Goal: Complete application form: Complete application form

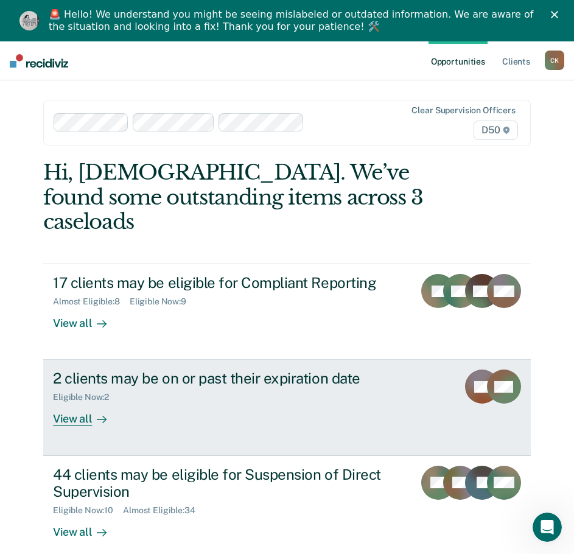
click at [216, 402] on link "2 clients may be on or past their expiration date Eligible Now : 2 View all SR …" at bounding box center [287, 408] width 488 height 96
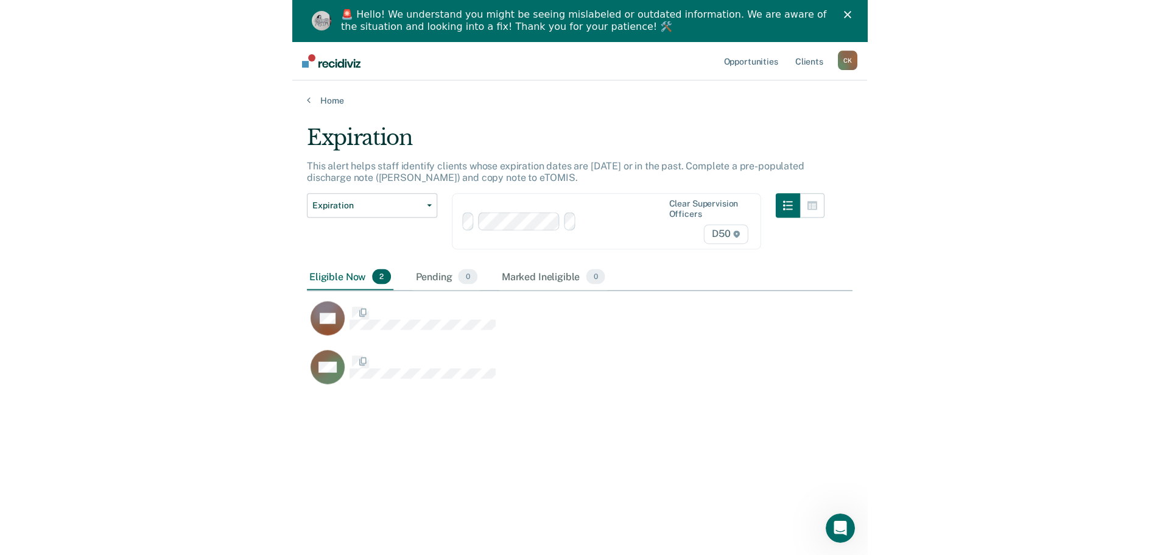
scroll to position [370, 536]
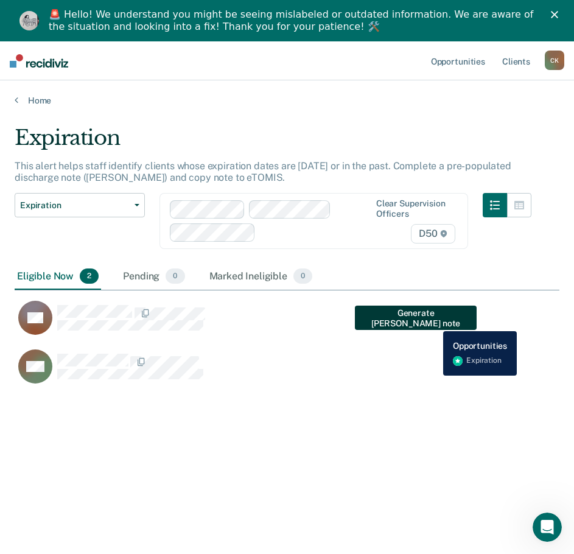
click at [436, 322] on button "Generate [PERSON_NAME] note" at bounding box center [416, 318] width 122 height 24
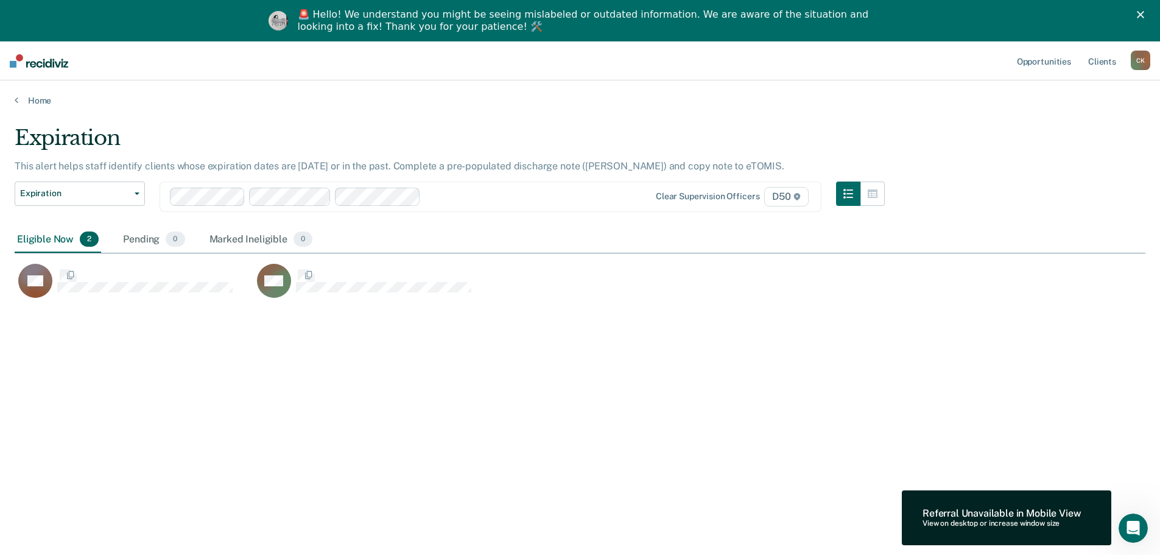
scroll to position [370, 1122]
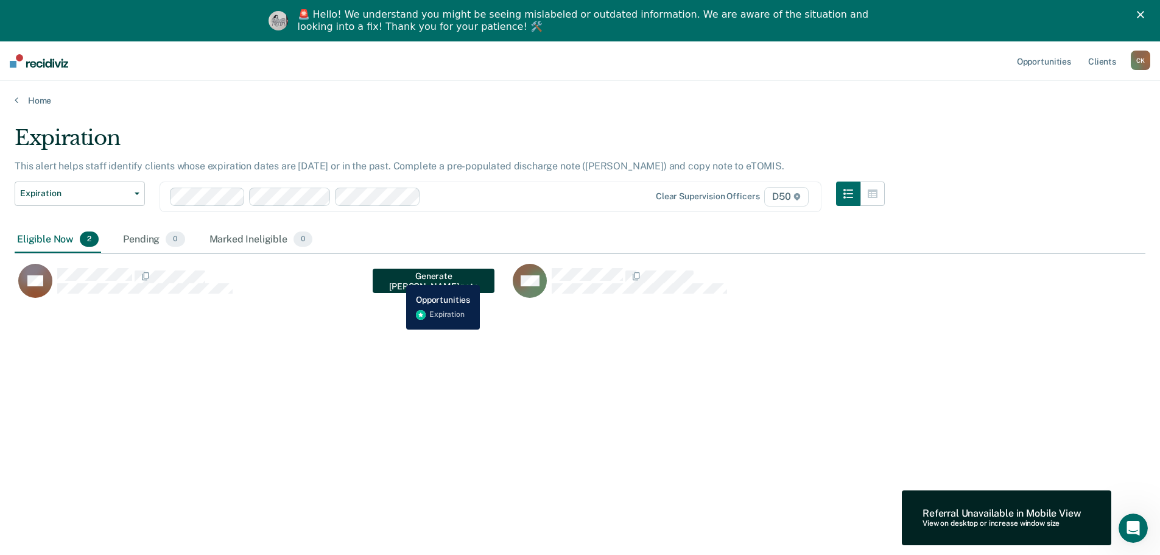
click at [401, 272] on button "Generate [PERSON_NAME] note" at bounding box center [434, 281] width 122 height 24
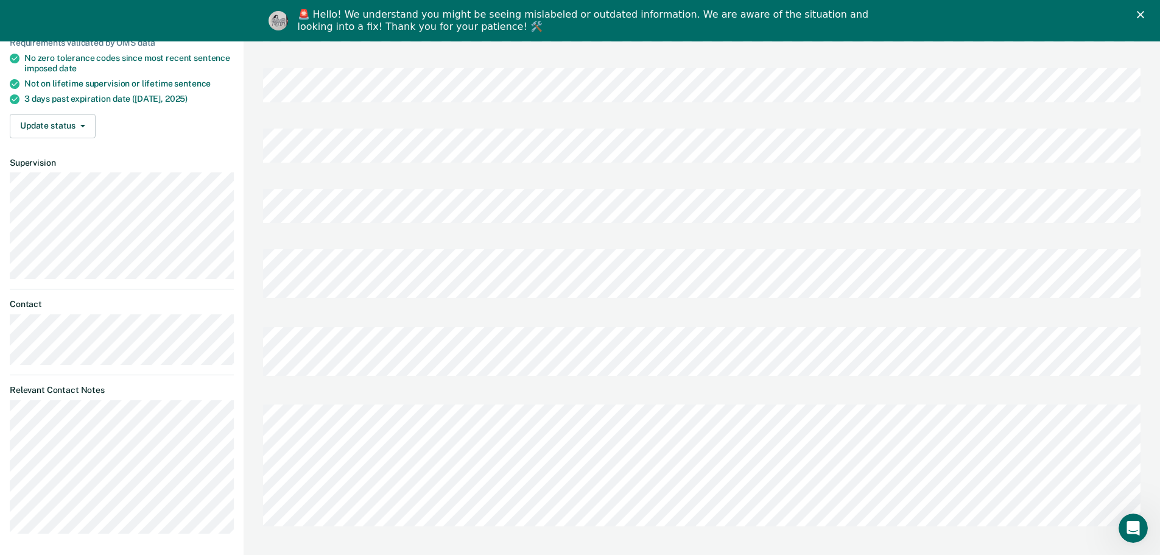
scroll to position [244, 0]
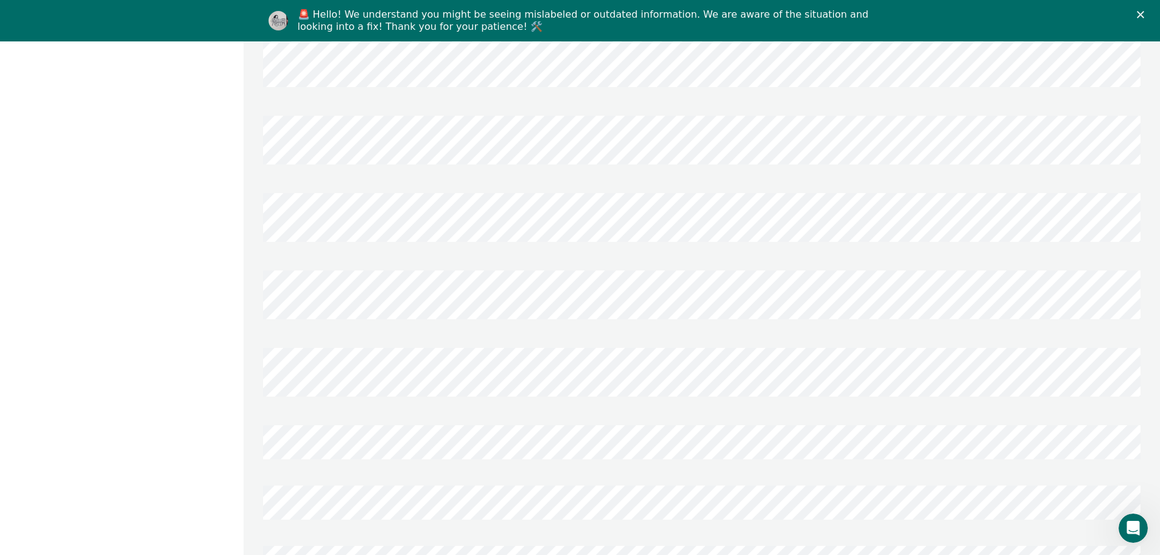
scroll to position [0, 0]
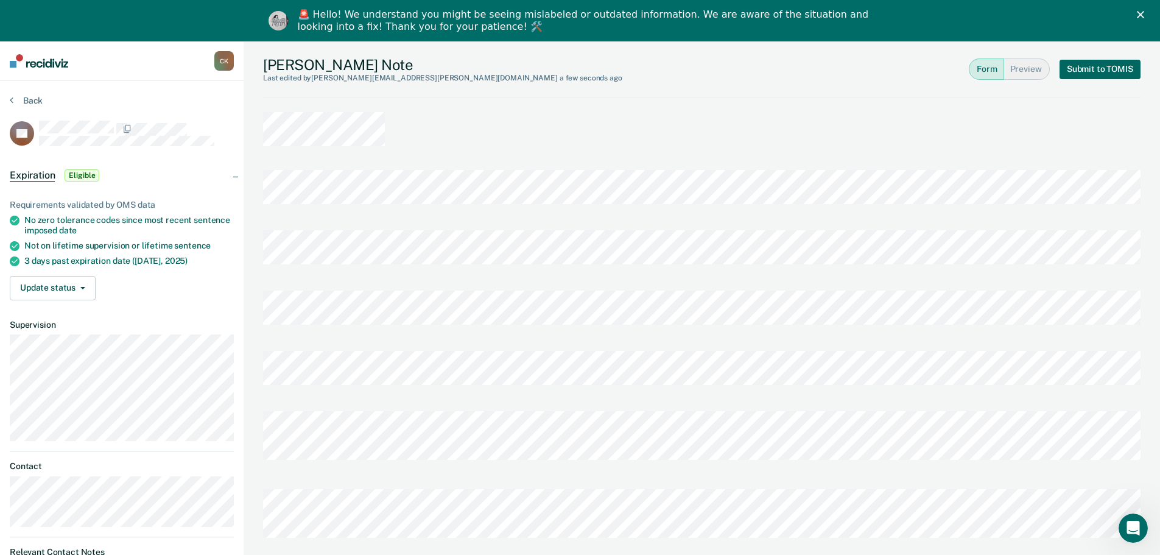
click at [583, 73] on button "Submit to TOMIS" at bounding box center [1100, 69] width 81 height 19
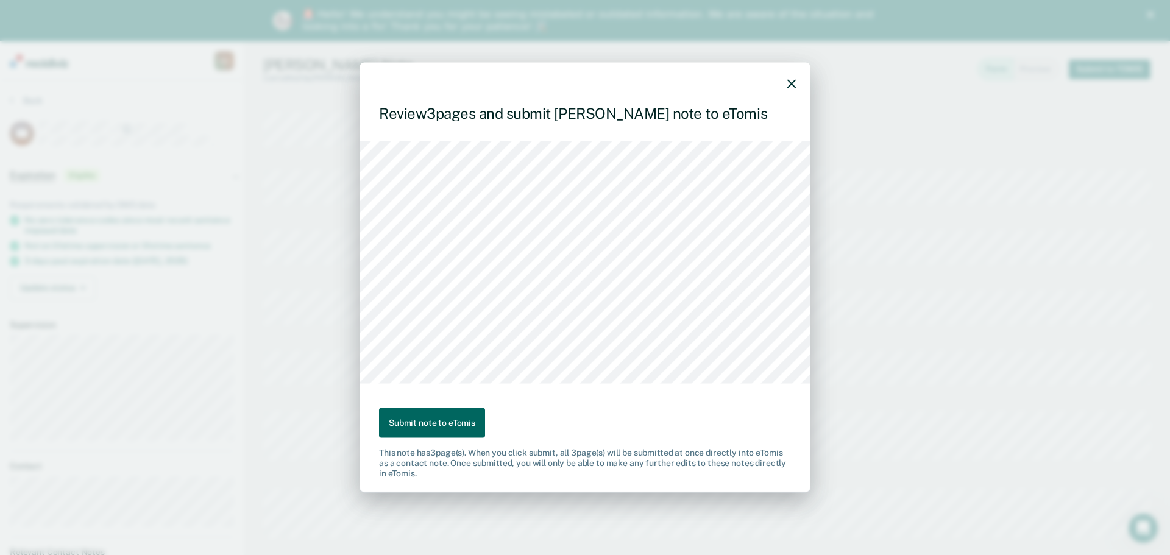
click at [450, 417] on button "Submit note to eTomis" at bounding box center [432, 423] width 106 height 30
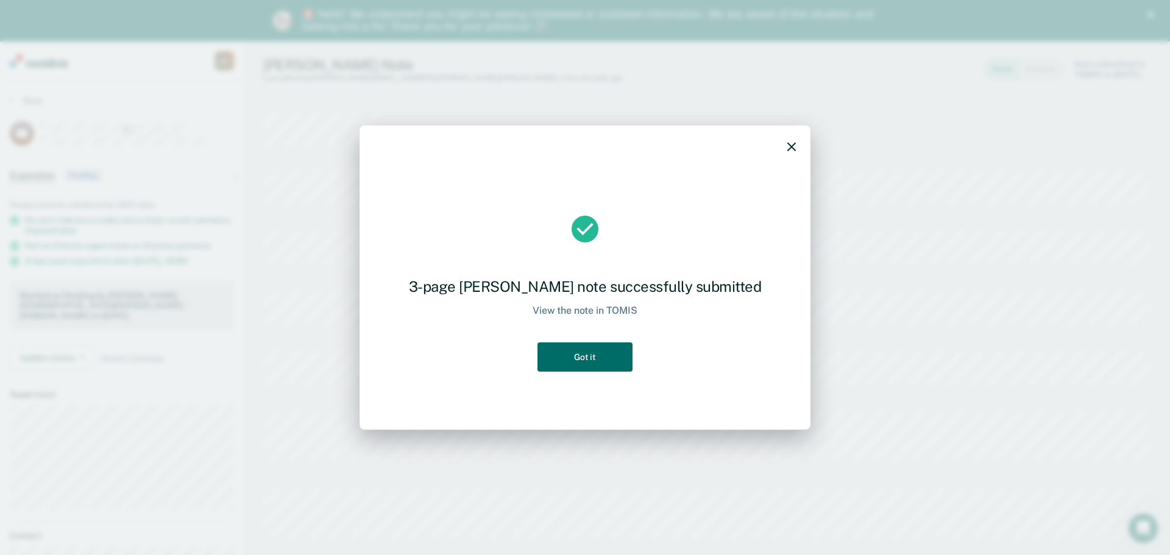
click at [583, 146] on icon "button" at bounding box center [791, 147] width 9 height 9
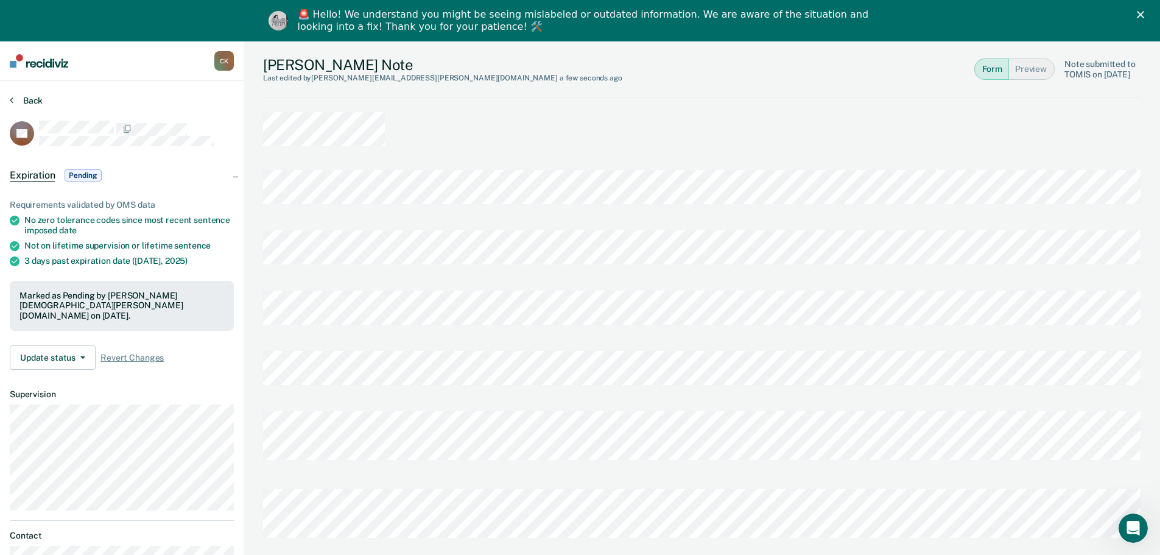
click at [30, 99] on button "Back" at bounding box center [26, 100] width 33 height 11
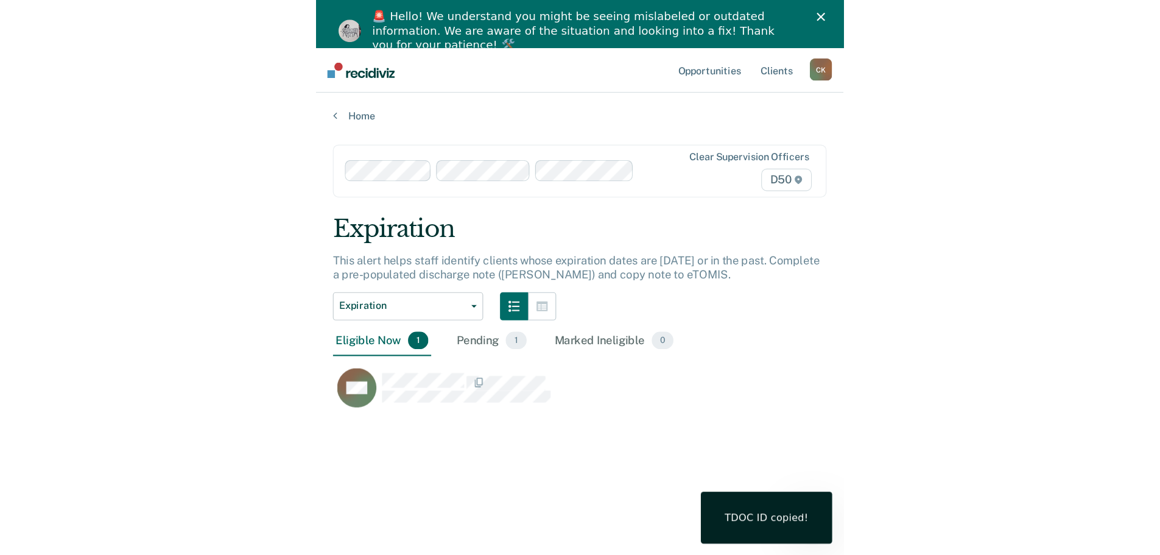
scroll to position [370, 536]
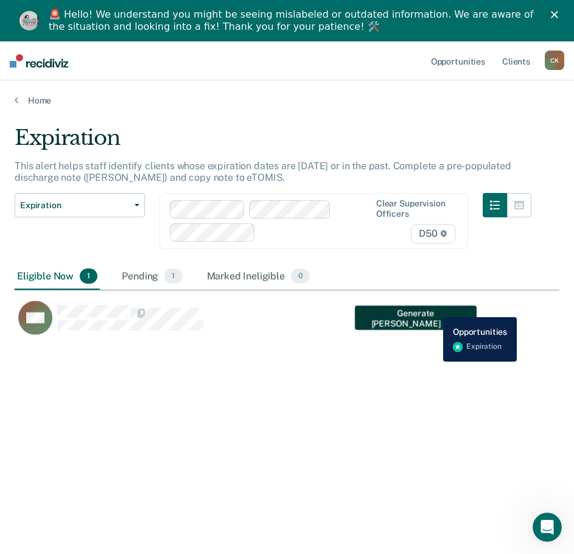
click at [434, 311] on button "Generate [PERSON_NAME] note" at bounding box center [416, 318] width 122 height 24
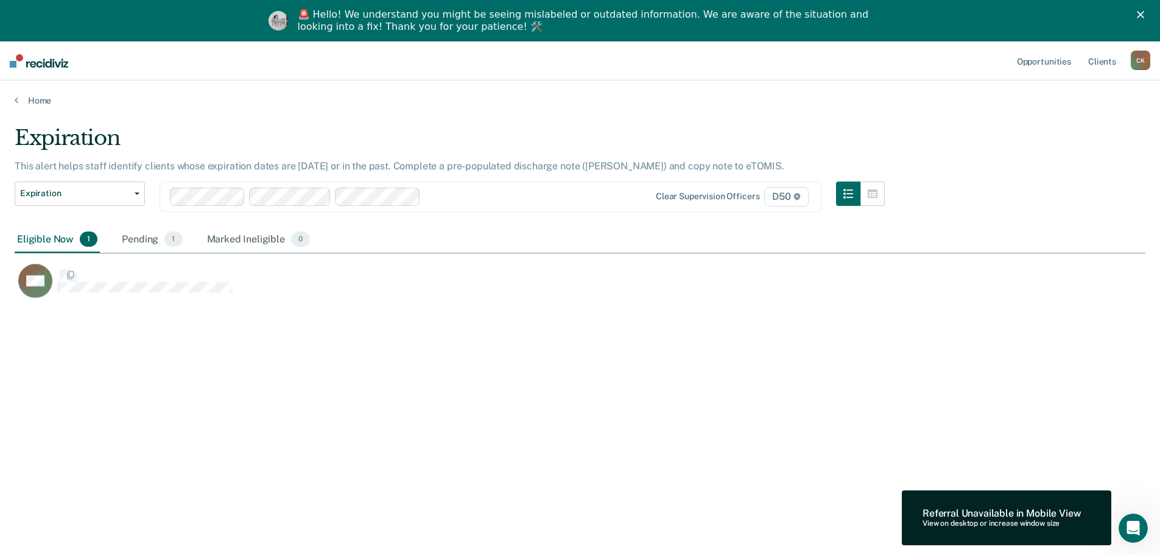
scroll to position [370, 1122]
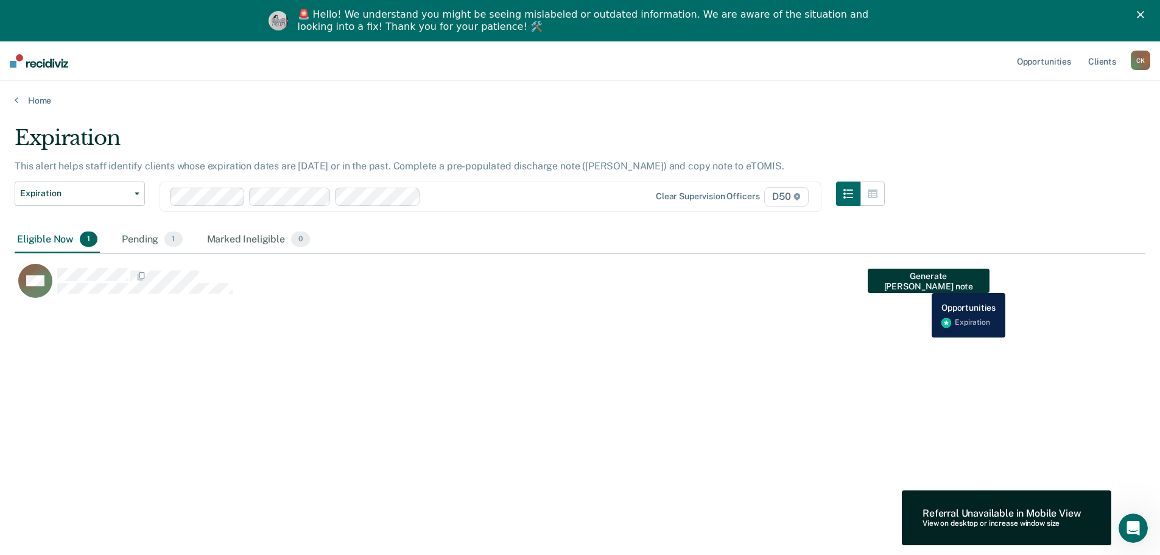
click at [583, 284] on button "Generate [PERSON_NAME] note" at bounding box center [929, 281] width 122 height 24
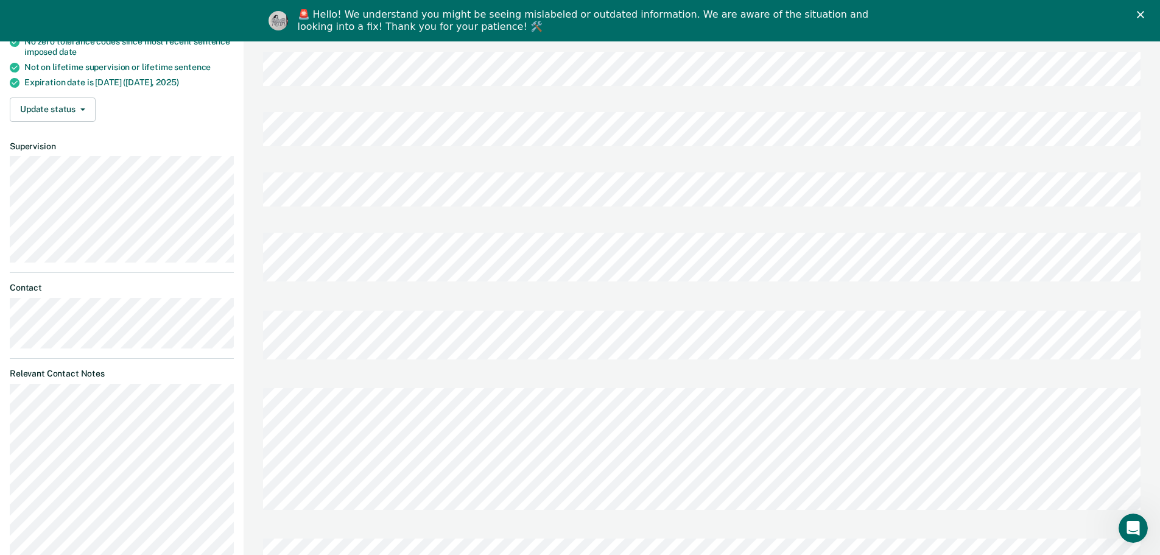
scroll to position [305, 0]
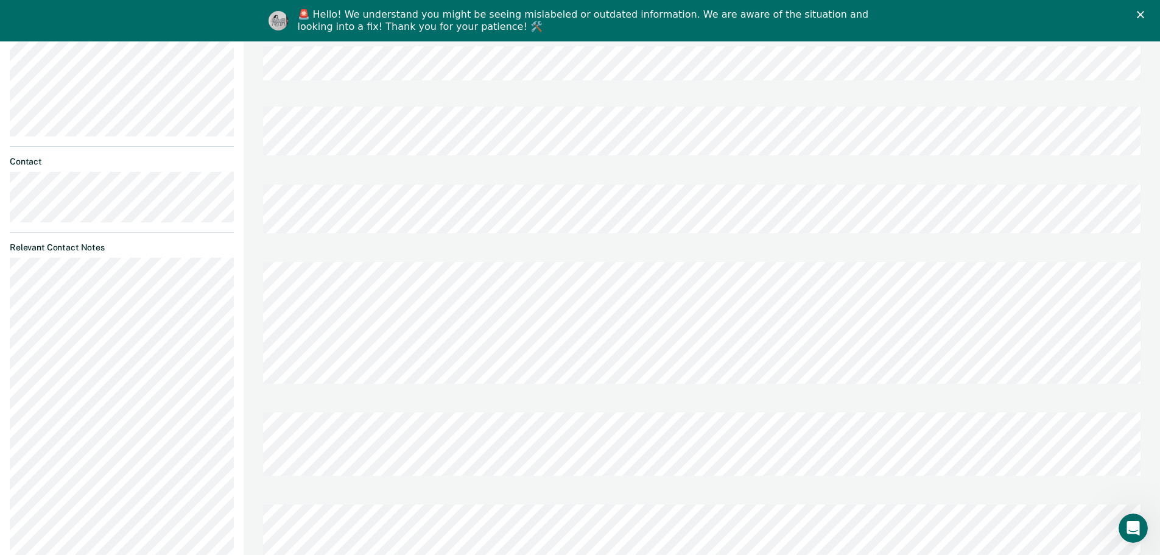
click at [229, 285] on div "[PERSON_NAME] [PERSON_NAME] Profile How it works Log Out Back GM Expiration Eli…" at bounding box center [580, 562] width 1160 height 1651
click at [258, 288] on div "[PERSON_NAME] Note Last edited by [PERSON_NAME][EMAIL_ADDRESS][PERSON_NAME][DOM…" at bounding box center [702, 562] width 917 height 1651
click at [228, 280] on div "[PERSON_NAME] [PERSON_NAME] Profile How it works Log Out Back GM Expiration Eli…" at bounding box center [580, 540] width 1160 height 1607
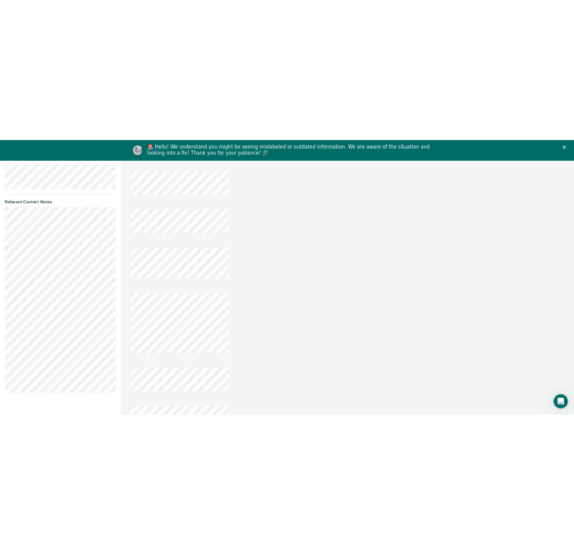
scroll to position [0, 0]
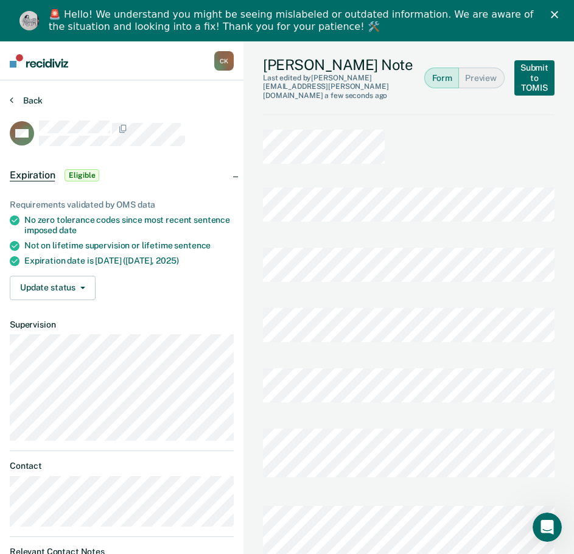
click at [28, 98] on button "Back" at bounding box center [26, 100] width 33 height 11
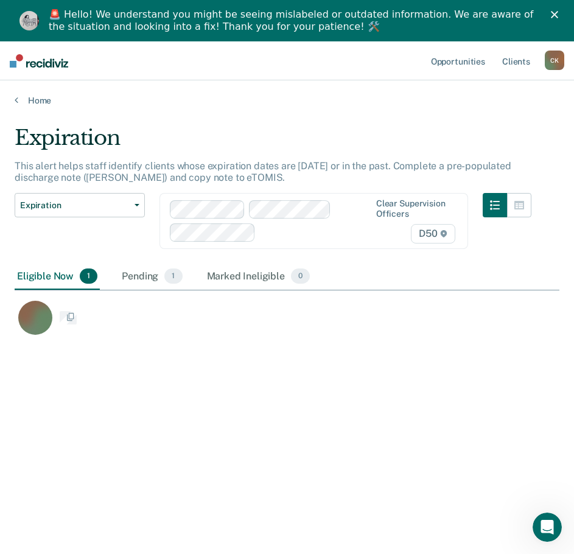
scroll to position [10, 10]
